Goal: Task Accomplishment & Management: Manage account settings

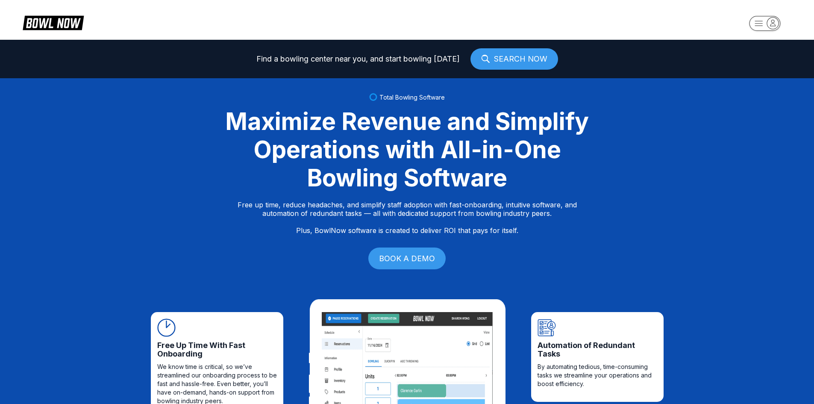
click at [764, 18] on rect "button" at bounding box center [764, 23] width 31 height 15
click at [761, 50] on div "Log In / Sign Up" at bounding box center [764, 48] width 59 height 15
select select "**"
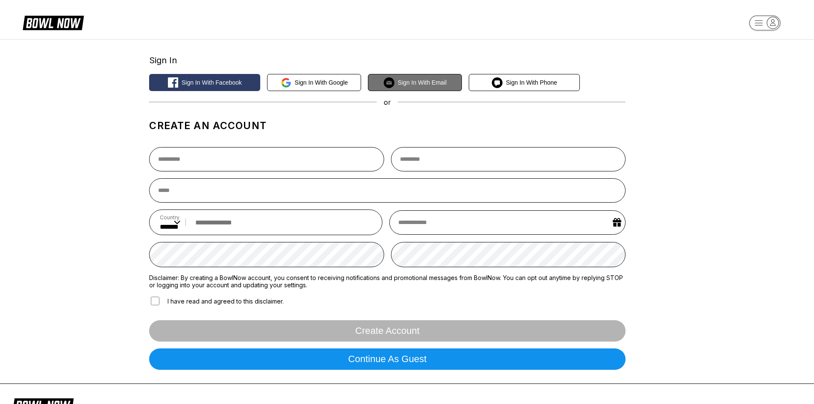
click at [409, 79] on button "Sign in with Email" at bounding box center [415, 82] width 94 height 17
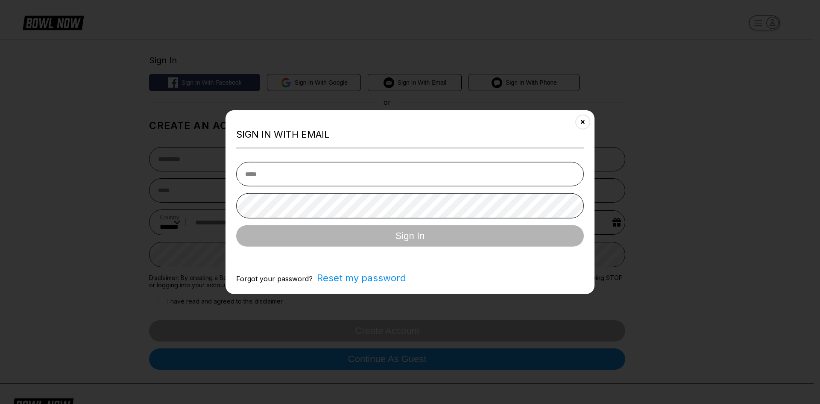
type input "**********"
click at [299, 175] on input "**********" at bounding box center [410, 174] width 348 height 24
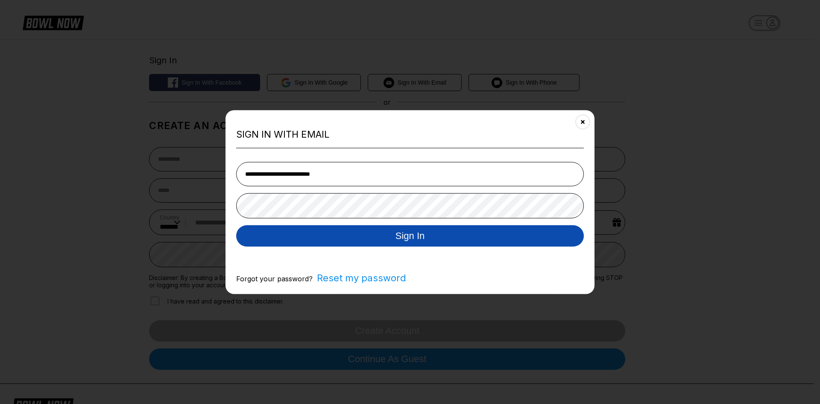
click at [323, 236] on button "Sign In" at bounding box center [410, 235] width 348 height 21
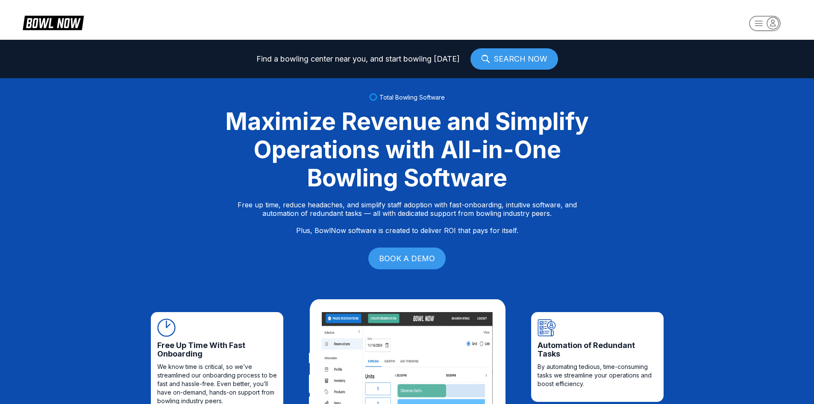
click at [760, 17] on rect "button" at bounding box center [764, 23] width 31 height 15
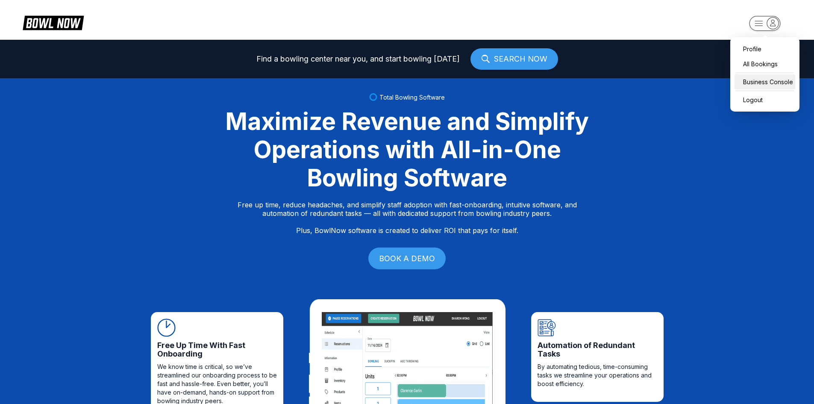
click at [749, 80] on div "Business Console" at bounding box center [765, 81] width 61 height 15
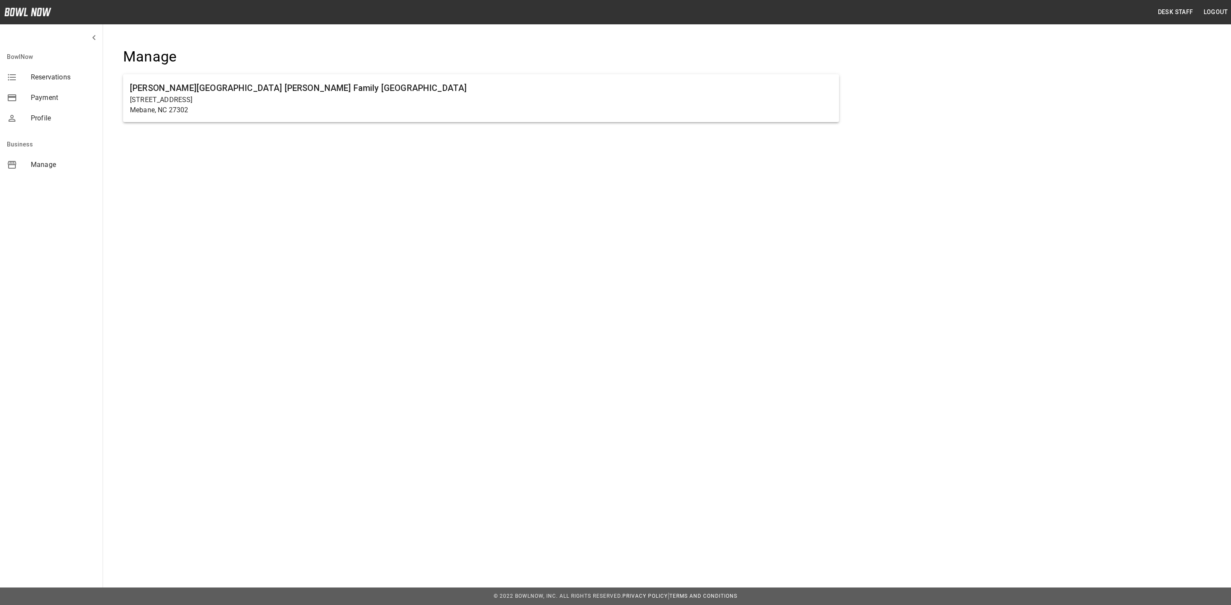
click at [317, 143] on div "[GEOGRAPHIC_DATA][PERSON_NAME] [PERSON_NAME] Family [GEOGRAPHIC_DATA] [STREET_A…" at bounding box center [480, 90] width 743 height 112
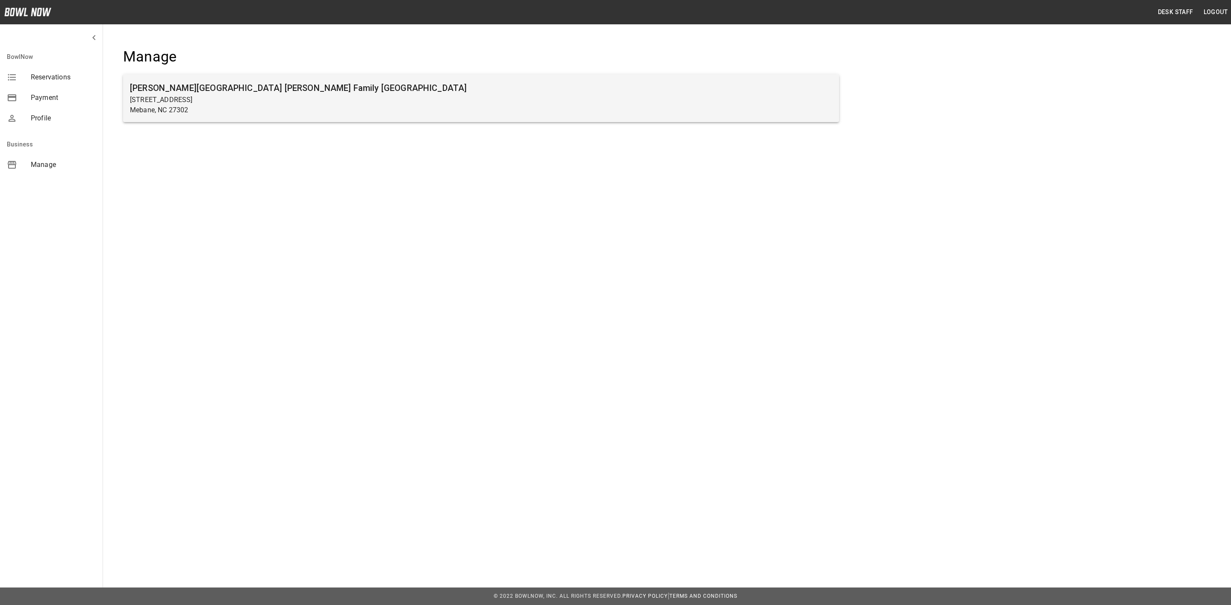
click at [308, 106] on p "Mebane, NC 27302" at bounding box center [481, 110] width 702 height 10
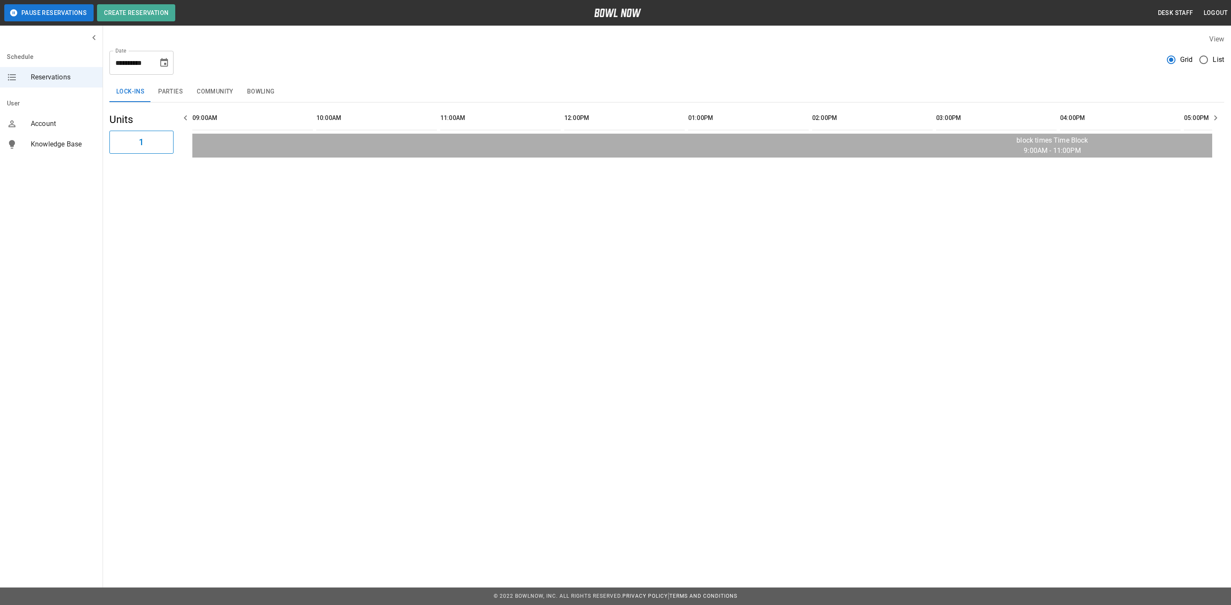
scroll to position [0, 1086]
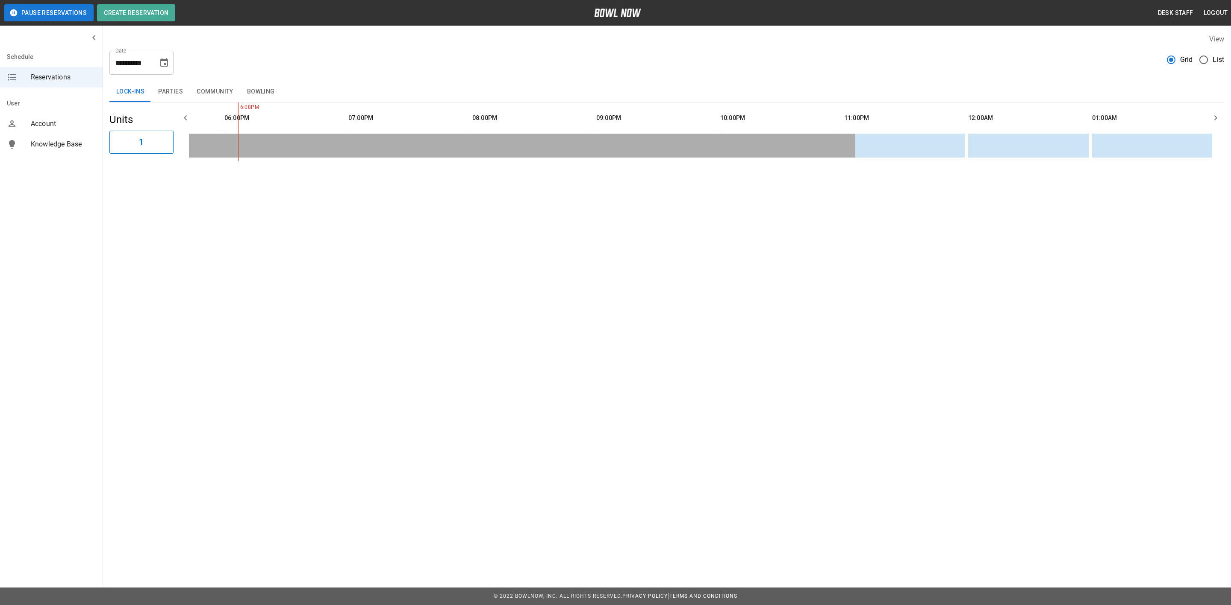
click at [167, 69] on button "Choose date, selected date is Sep 14, 2025" at bounding box center [164, 62] width 17 height 17
click at [166, 157] on button "19" at bounding box center [164, 156] width 15 height 15
type input "**********"
click at [261, 94] on button "Bowling" at bounding box center [260, 92] width 41 height 21
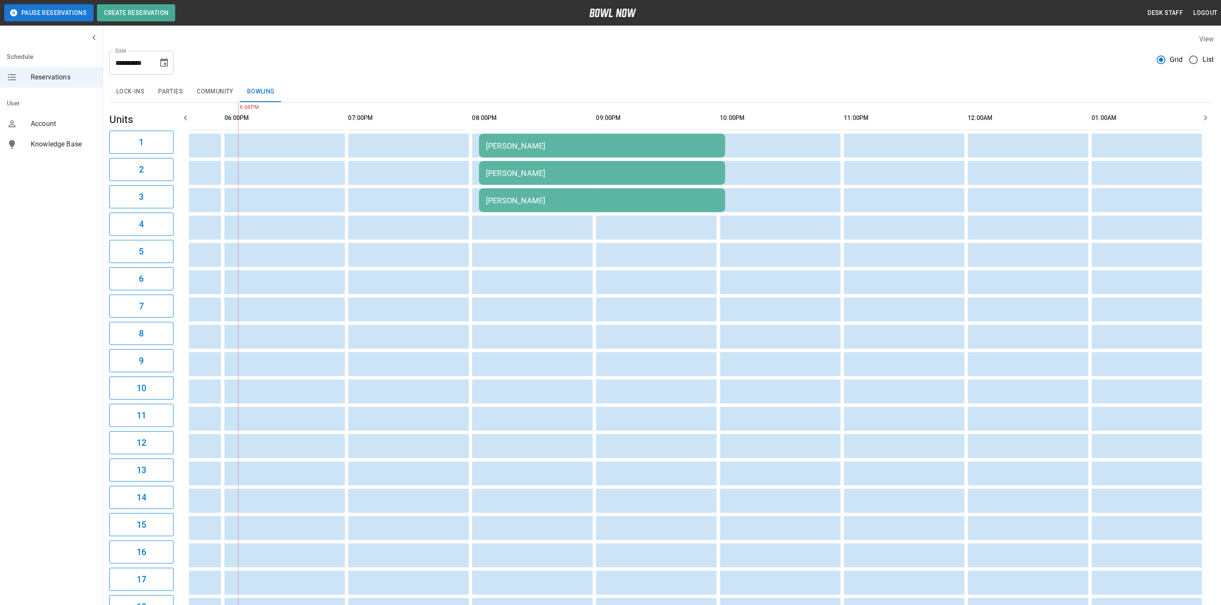
click at [504, 198] on div "Roger Vandling" at bounding box center [602, 200] width 232 height 9
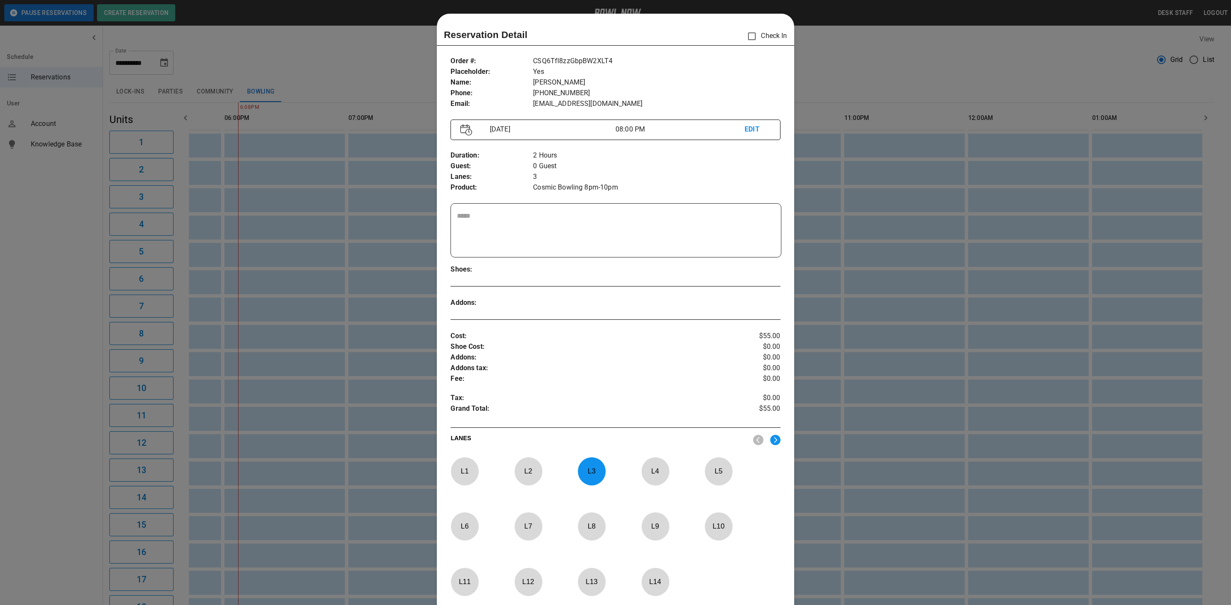
scroll to position [13, 0]
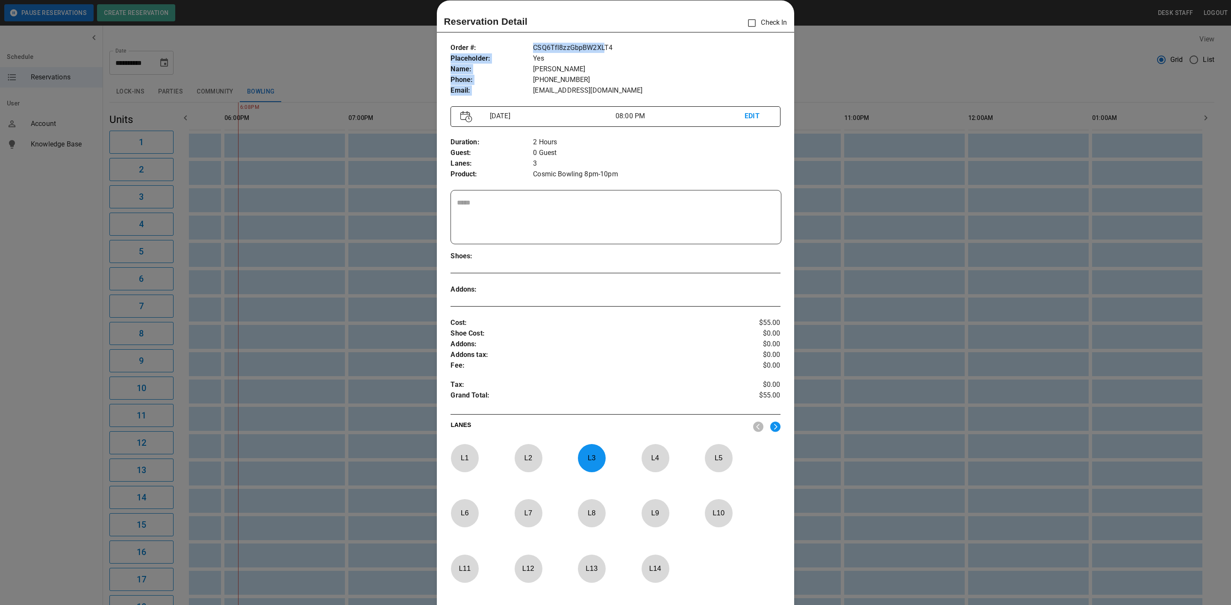
drag, startPoint x: 528, startPoint y: 49, endPoint x: 599, endPoint y: 45, distance: 70.6
click at [599, 45] on div "Order # : Placeholder : Name : Phone : Email : CSQ6Tfl8zzGbpBW2XLT4 Yes Roger V…" at bounding box center [614, 69] width 329 height 67
click at [581, 79] on p "+1 (336) 266-3290" at bounding box center [656, 80] width 247 height 11
drag, startPoint x: 527, startPoint y: 71, endPoint x: 588, endPoint y: 77, distance: 61.4
click at [602, 67] on div "Order # : Placeholder : Name : Phone : Email : CSQ6Tfl8zzGbpBW2XLT4 Yes Roger V…" at bounding box center [614, 69] width 329 height 67
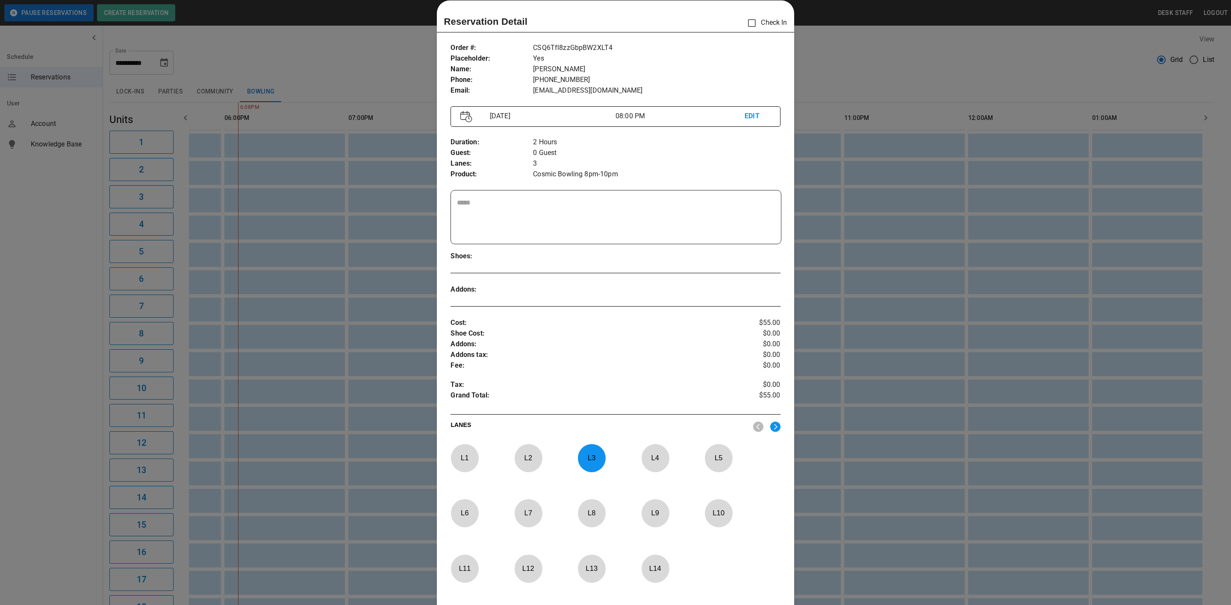
drag, startPoint x: 540, startPoint y: 81, endPoint x: 628, endPoint y: 82, distance: 88.5
click at [628, 82] on p "+1 (336) 266-3290" at bounding box center [656, 80] width 247 height 11
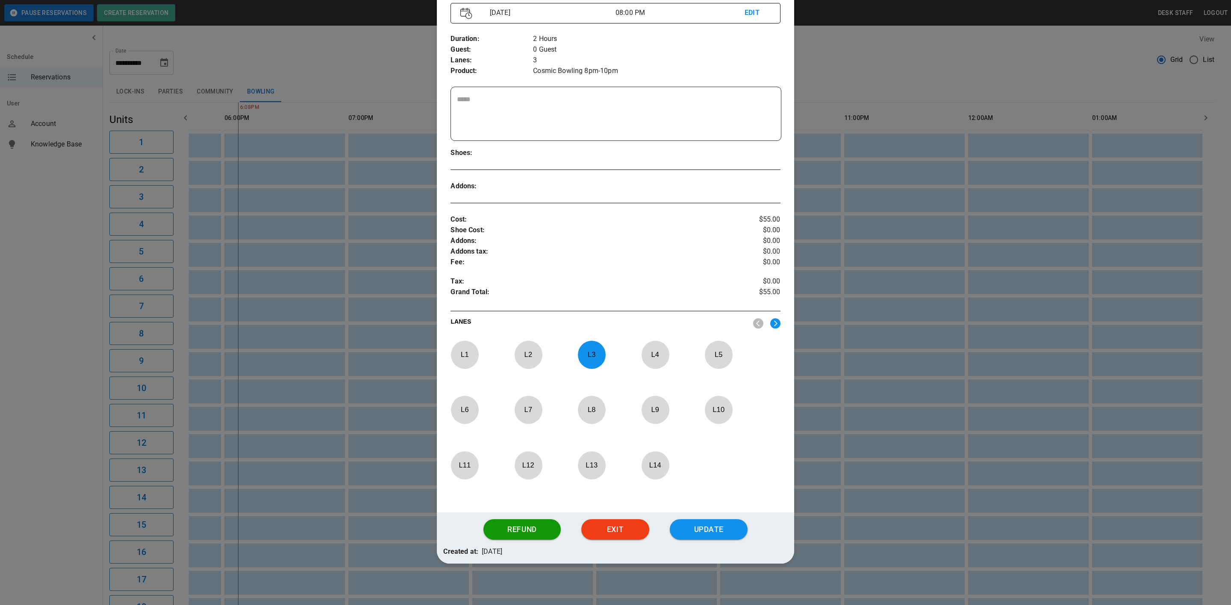
scroll to position [118, 0]
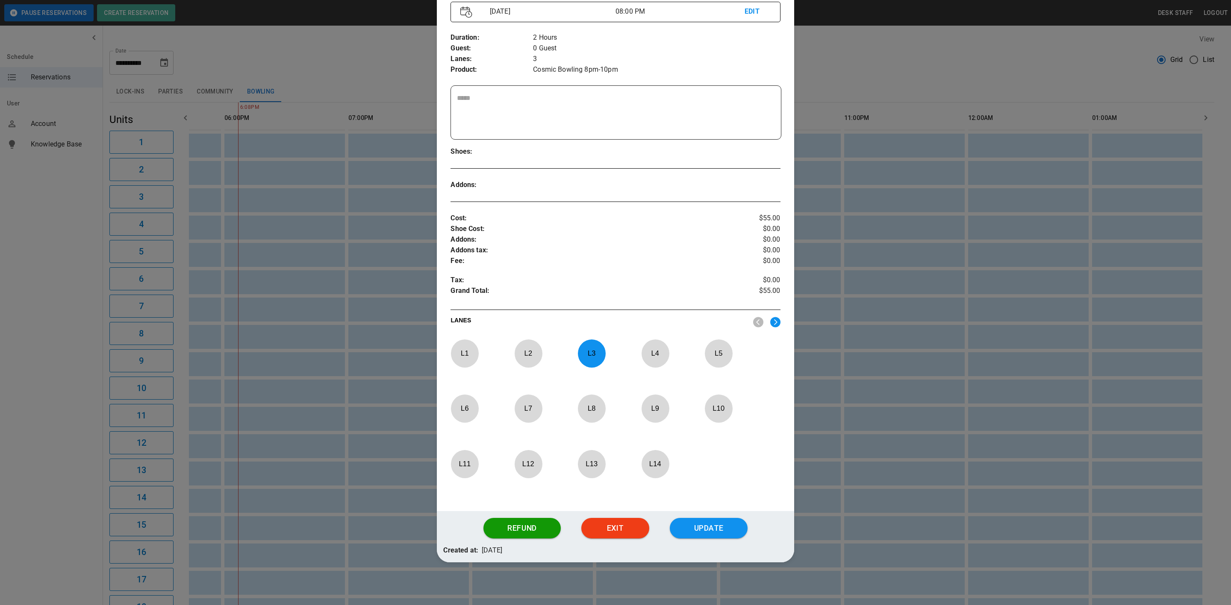
click at [941, 303] on div at bounding box center [615, 302] width 1231 height 605
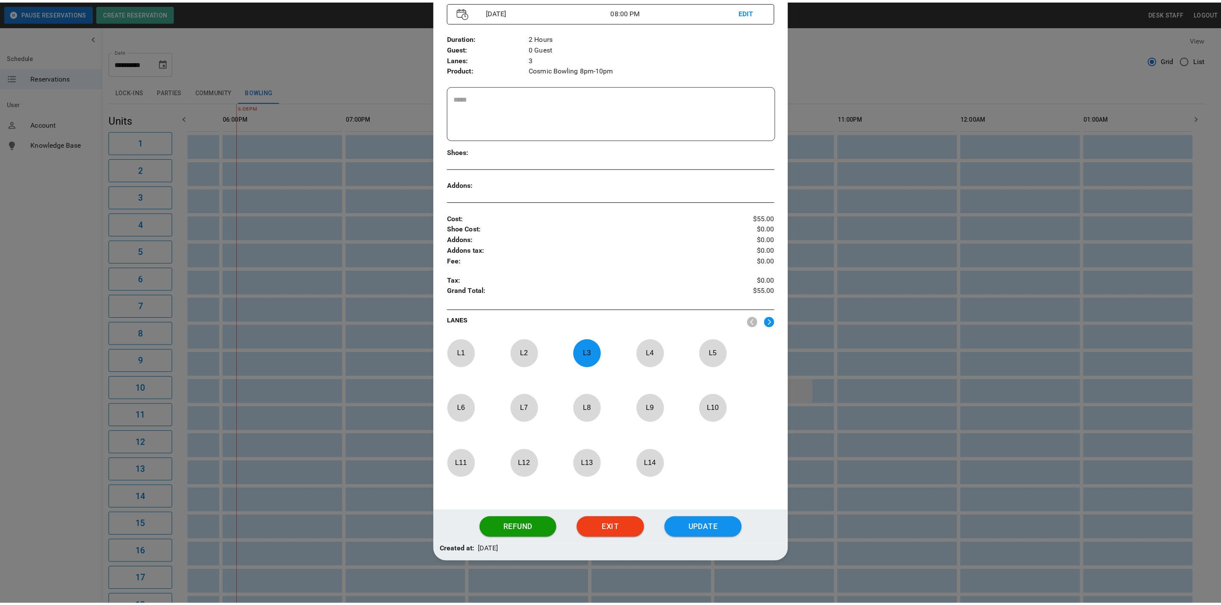
scroll to position [0, 0]
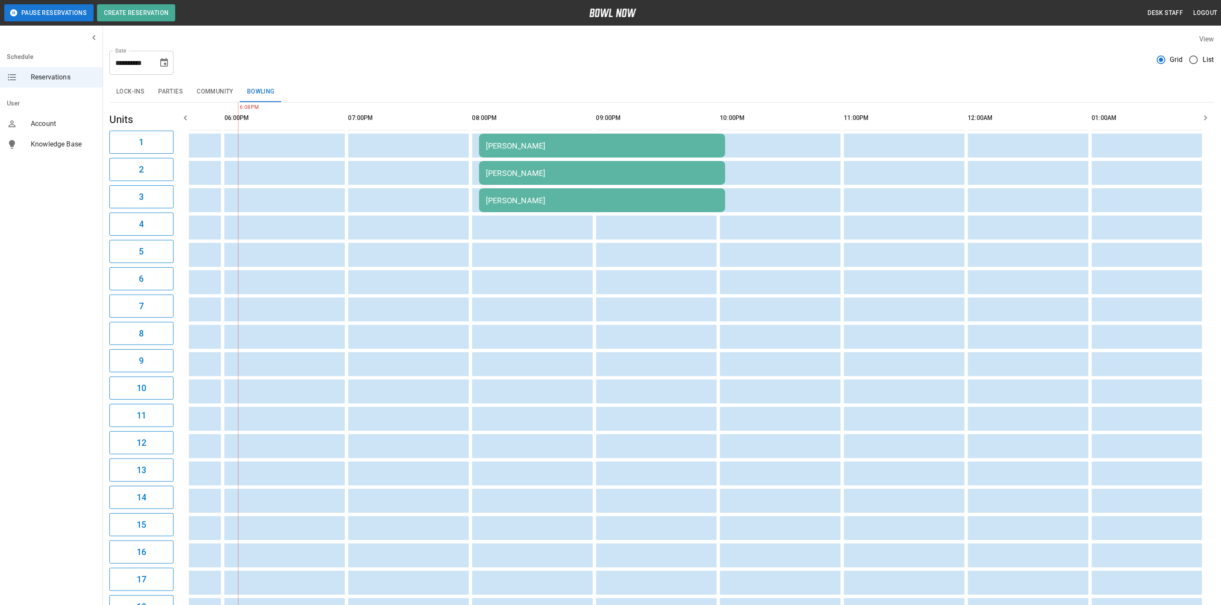
click at [375, 95] on div "Lock-ins Parties Community Bowling" at bounding box center [661, 92] width 1105 height 21
